Goal: Find specific fact: Find specific fact

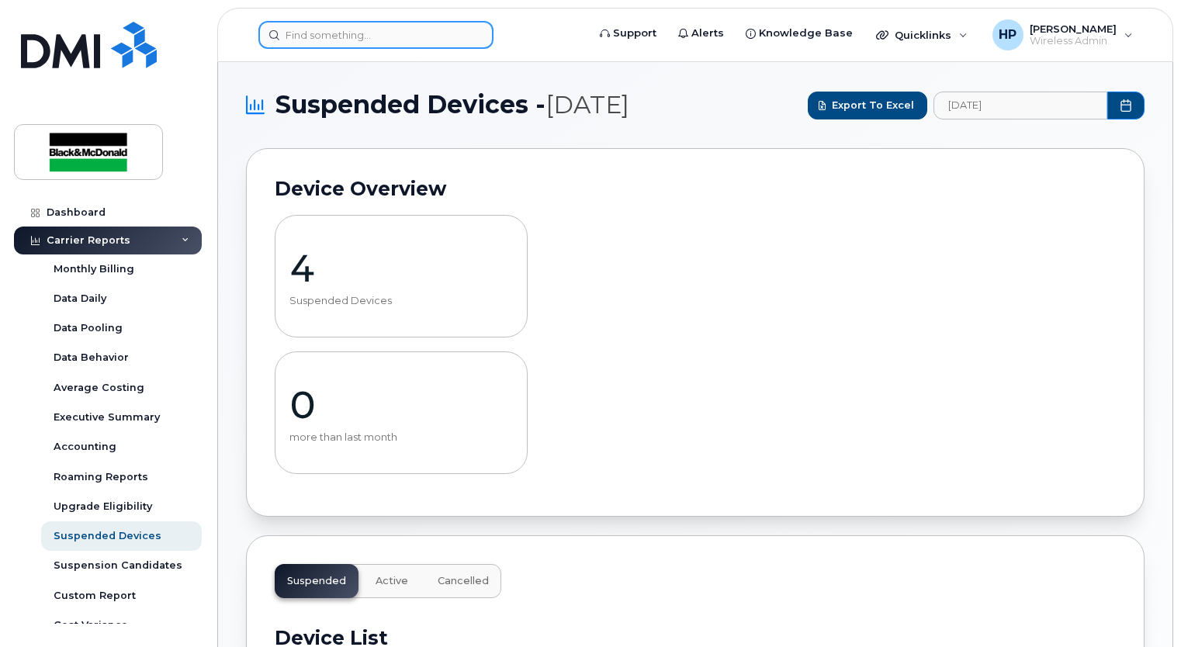
click at [317, 39] on input at bounding box center [375, 35] width 235 height 28
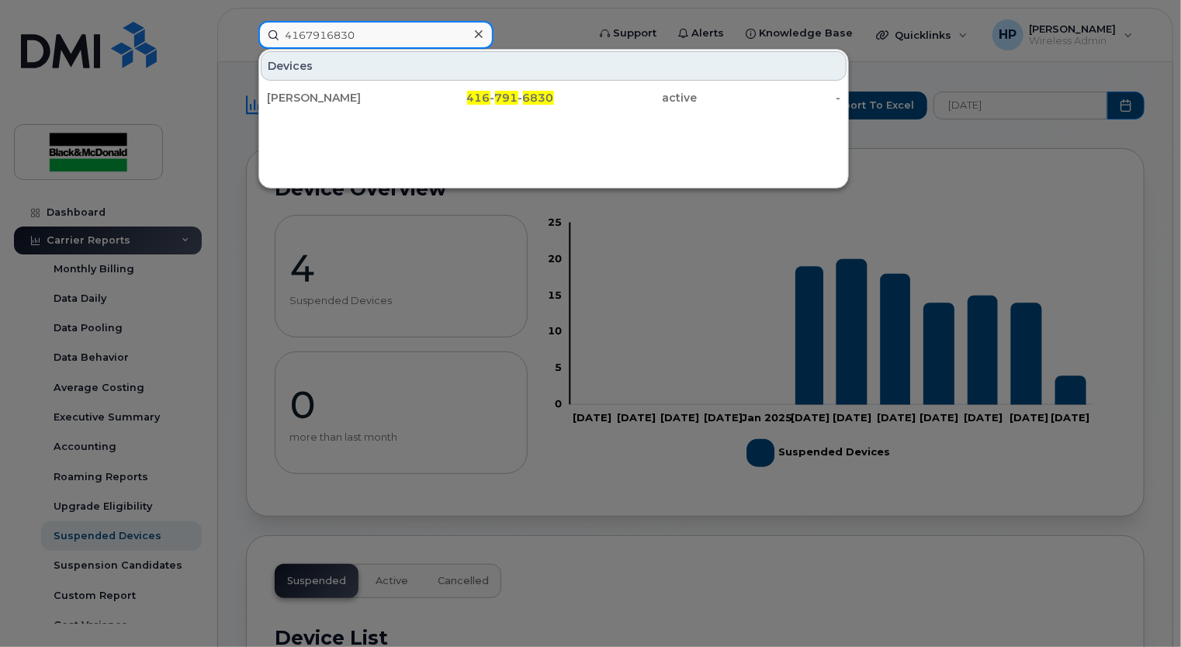
type input "4167916830"
drag, startPoint x: 361, startPoint y: 33, endPoint x: 237, endPoint y: 18, distance: 125.1
click at [246, 21] on div "4167916830 Devices TYLER HALL 416 - 791 - 6830 active -" at bounding box center [417, 35] width 343 height 28
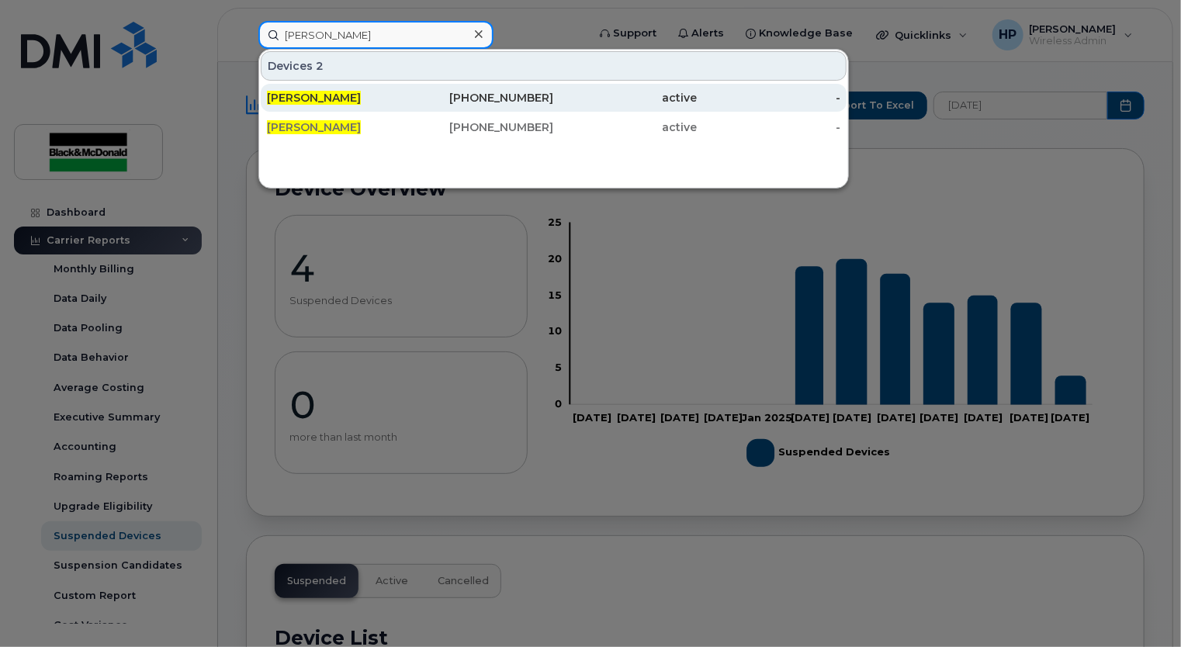
type input "vito greto"
click at [540, 101] on div "647-234-1936" at bounding box center [483, 98] width 144 height 16
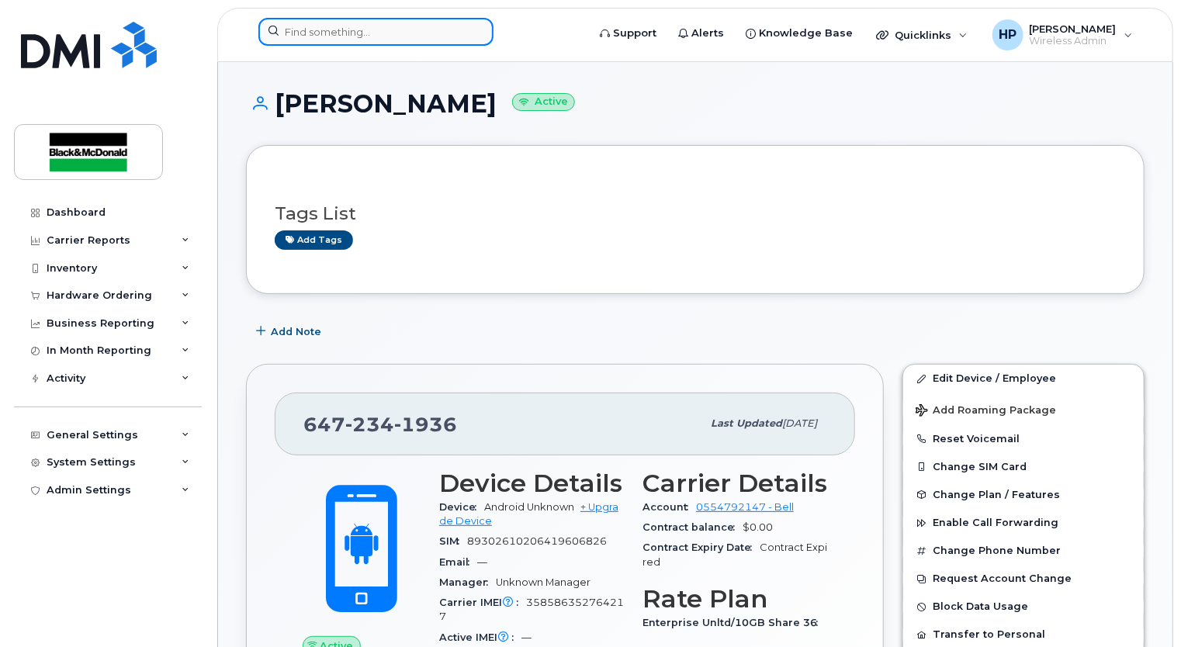
click at [305, 29] on input at bounding box center [375, 32] width 235 height 28
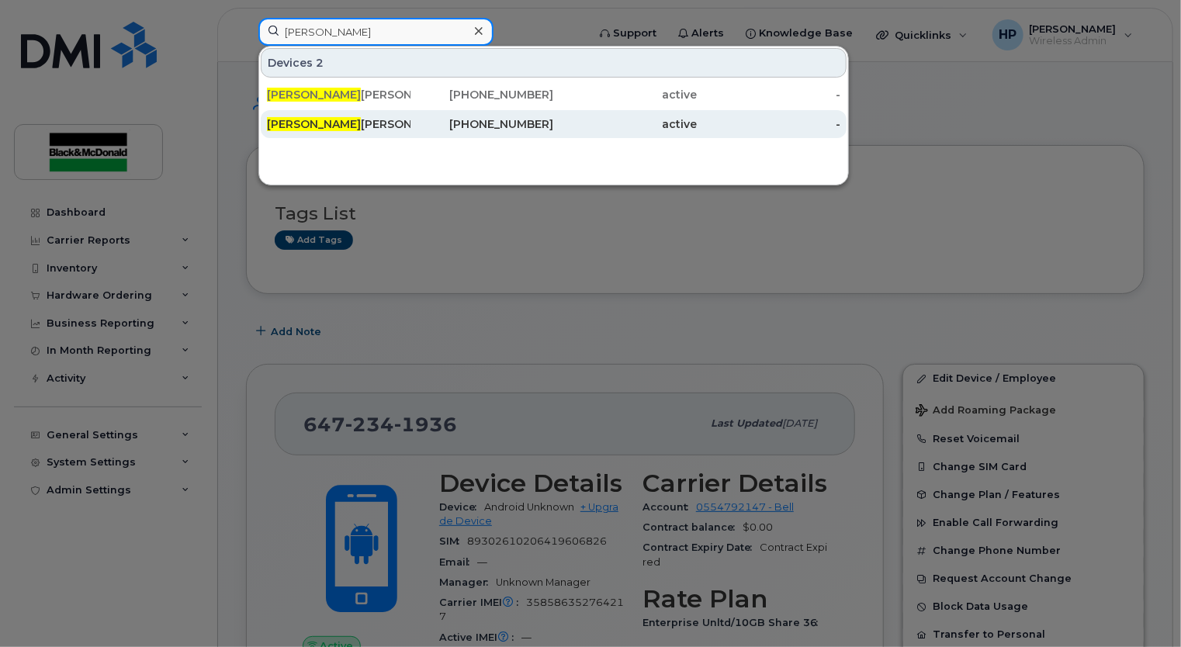
type input "vito"
click at [328, 126] on div "Vito Greto" at bounding box center [339, 124] width 144 height 16
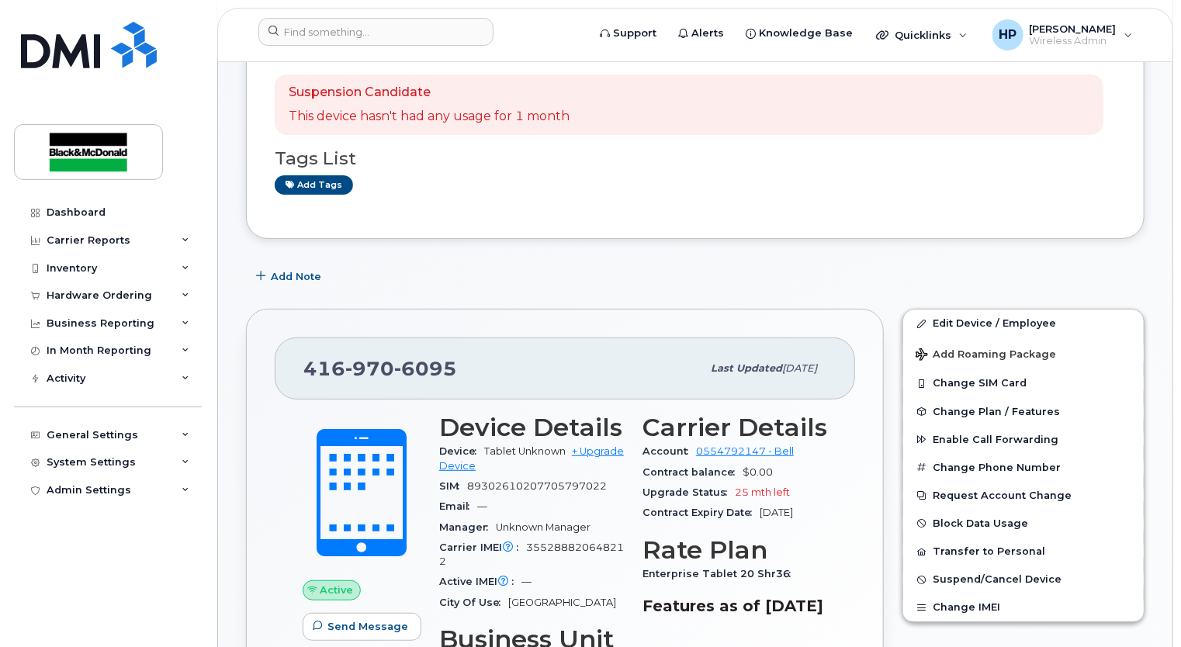
scroll to position [155, 0]
